Goal: Information Seeking & Learning: Find specific fact

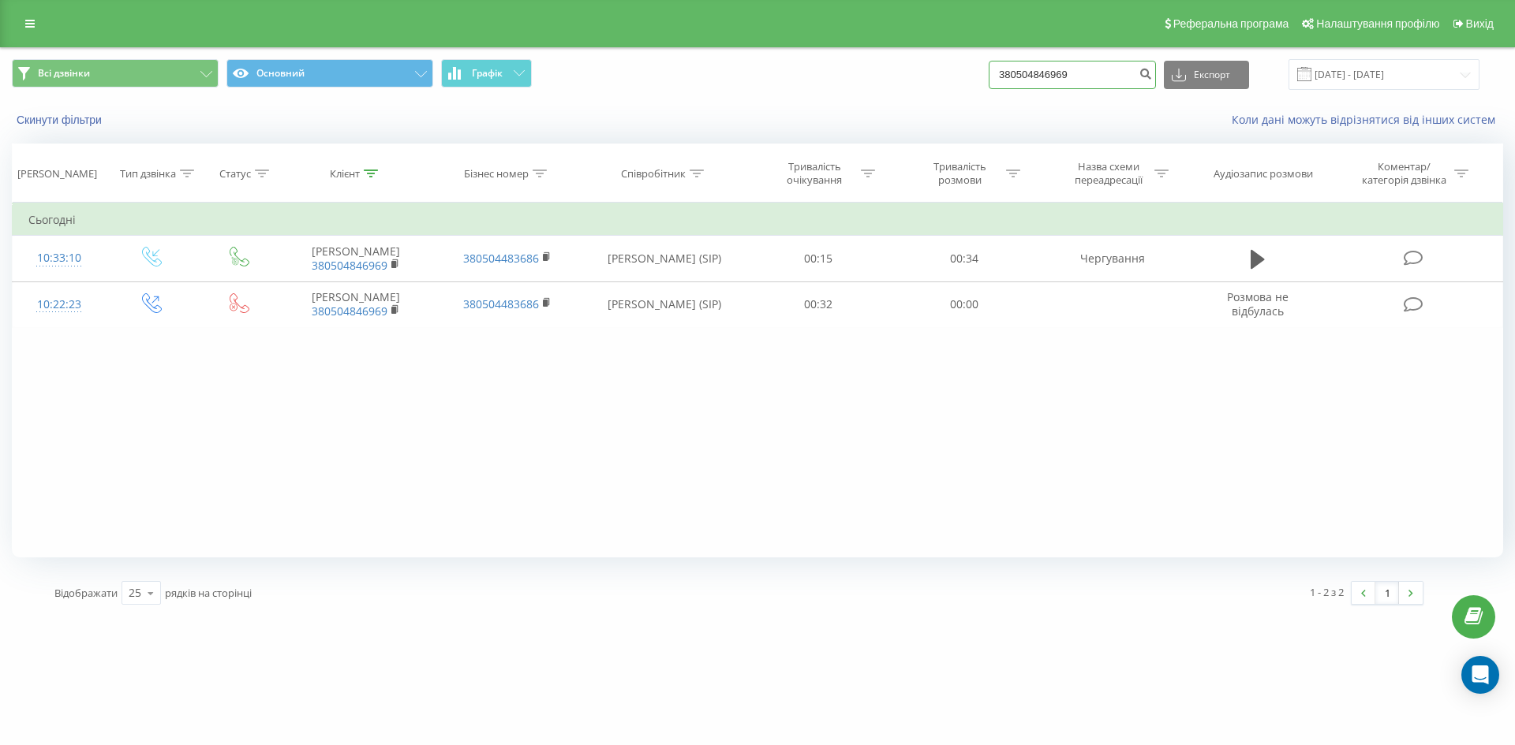
click at [1116, 80] on input "380504846969" at bounding box center [1071, 75] width 167 height 28
paste input "631029437"
type input "380631029437"
click at [1152, 81] on button "submit" at bounding box center [1144, 75] width 21 height 28
click at [1122, 73] on input "380631029437" at bounding box center [1071, 75] width 167 height 28
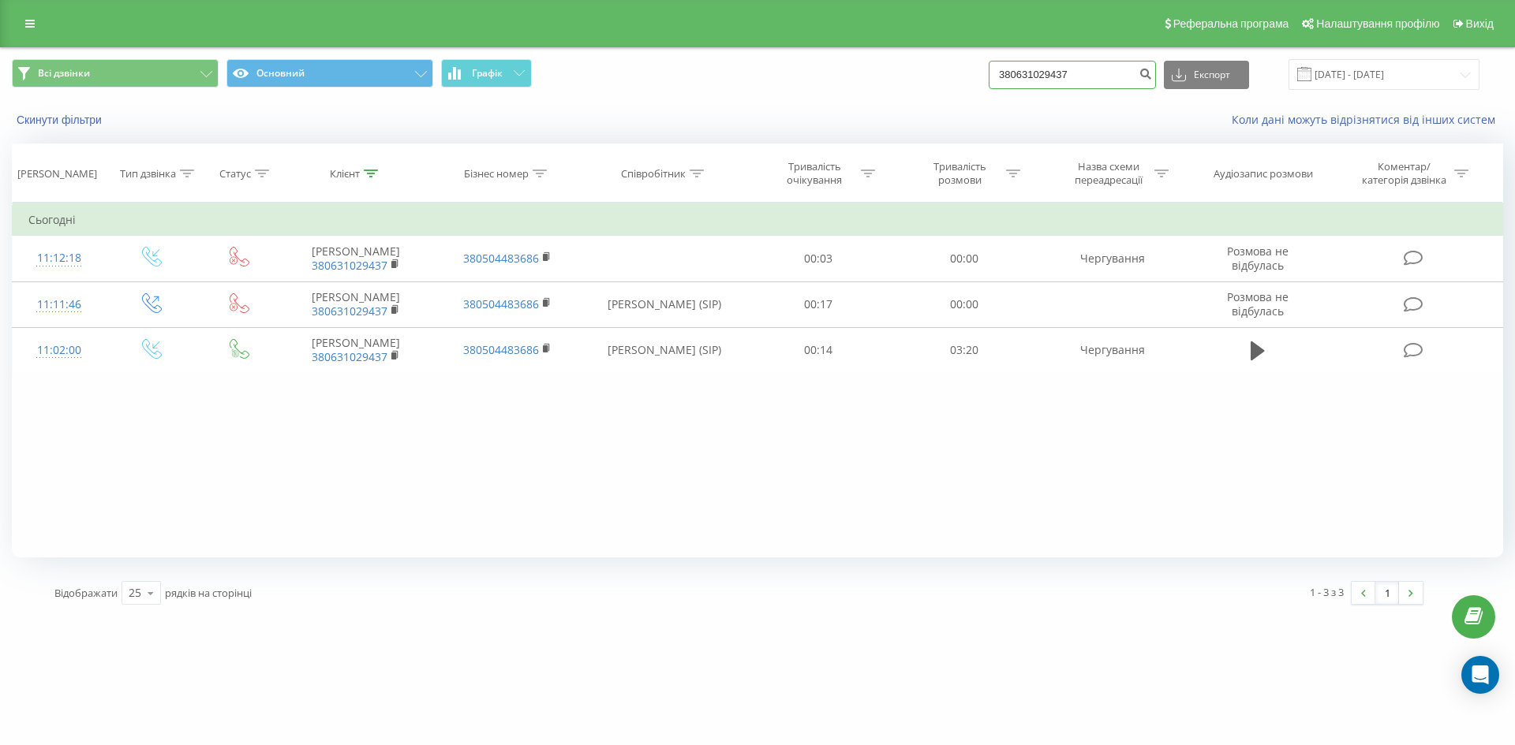
paste input "507773643"
type input "380507773643"
click at [1113, 90] on div "380507773643 Експорт .csv .xls .xlsx 22.06.2025 - 22.09.2025" at bounding box center [1233, 74] width 491 height 31
drag, startPoint x: 1149, startPoint y: 103, endPoint x: 1180, endPoint y: 65, distance: 49.3
click at [1149, 102] on div "Скинути фільтри Коли дані можуть відрізнятися вiд інших систем" at bounding box center [757, 120] width 1513 height 38
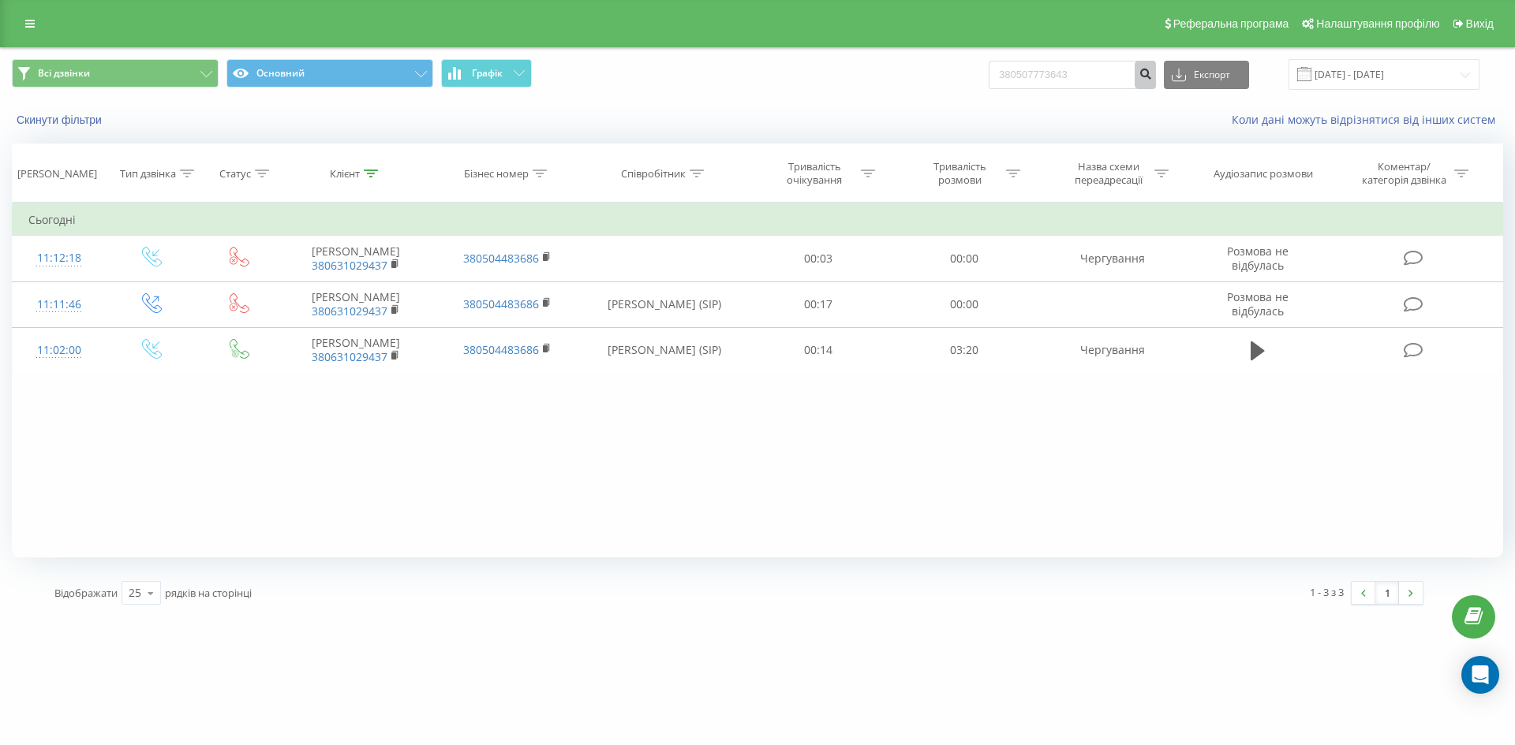
click at [1151, 75] on button "submit" at bounding box center [1144, 75] width 21 height 28
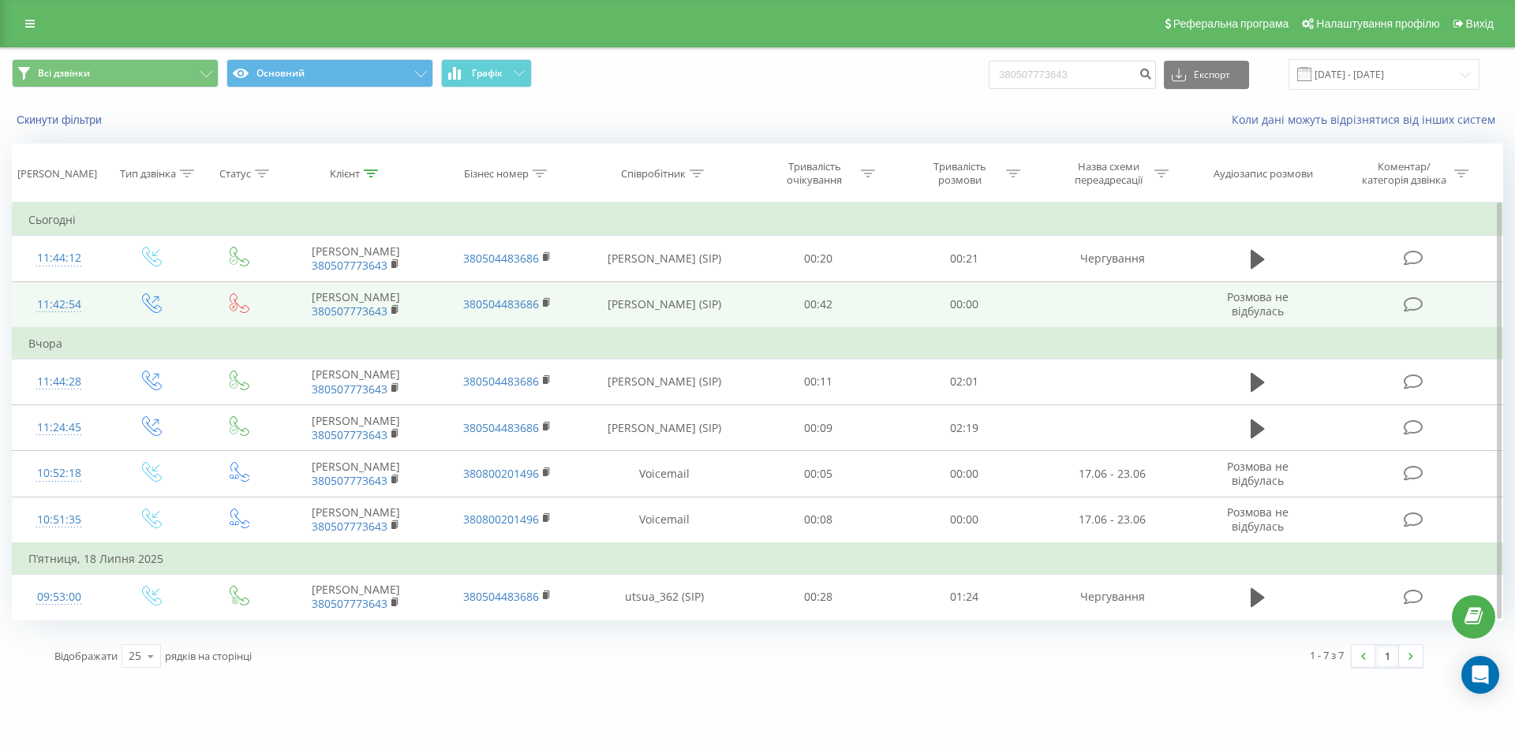
drag, startPoint x: 637, startPoint y: 297, endPoint x: 718, endPoint y: 312, distance: 82.8
click at [718, 312] on td "[PERSON_NAME] (SIP)" at bounding box center [663, 305] width 163 height 47
copy td "[PERSON_NAME] (SIP)"
